Goal: Find specific page/section: Find specific page/section

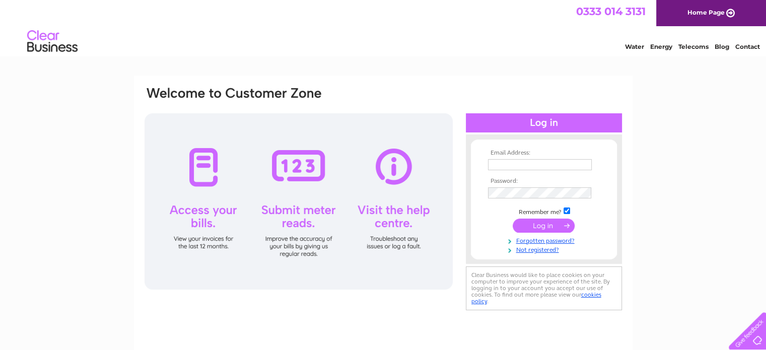
click at [533, 165] on input "text" at bounding box center [540, 164] width 104 height 11
type input "accounts@thetythebarn.co.uk"
click at [527, 227] on input "submit" at bounding box center [543, 225] width 62 height 14
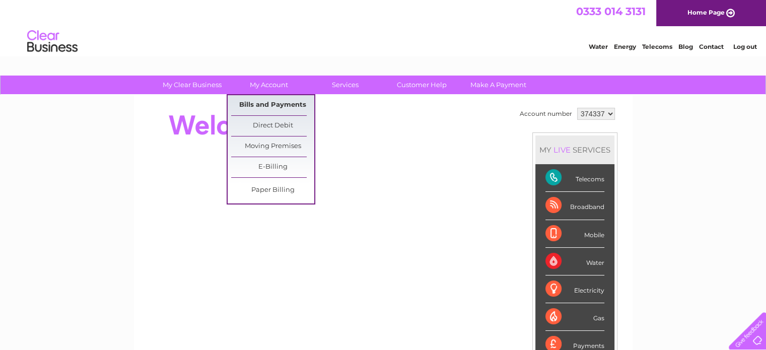
click at [272, 102] on link "Bills and Payments" at bounding box center [272, 105] width 83 height 20
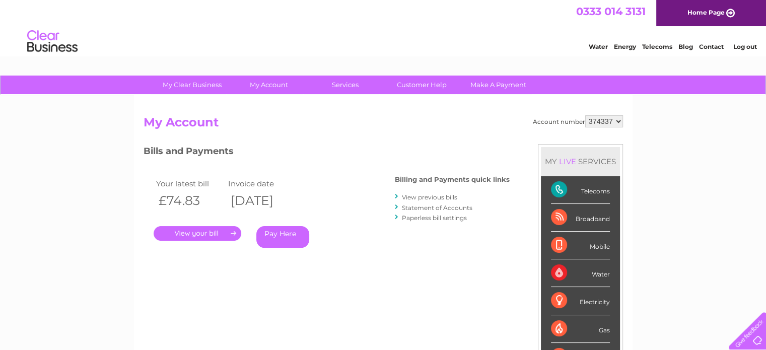
click at [222, 236] on link "." at bounding box center [198, 233] width 88 height 15
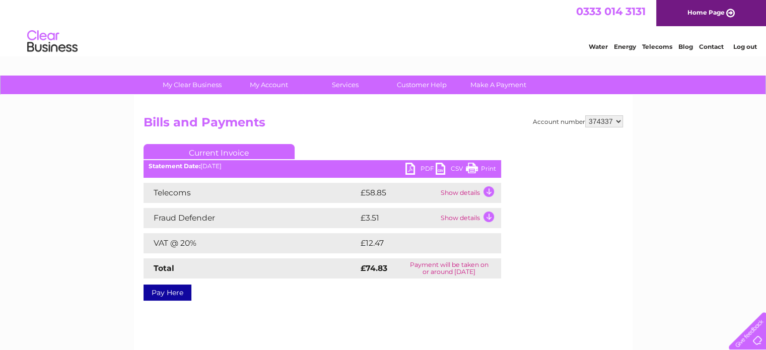
click at [408, 169] on link "PDF" at bounding box center [420, 170] width 30 height 15
